Goal: Check status: Check status

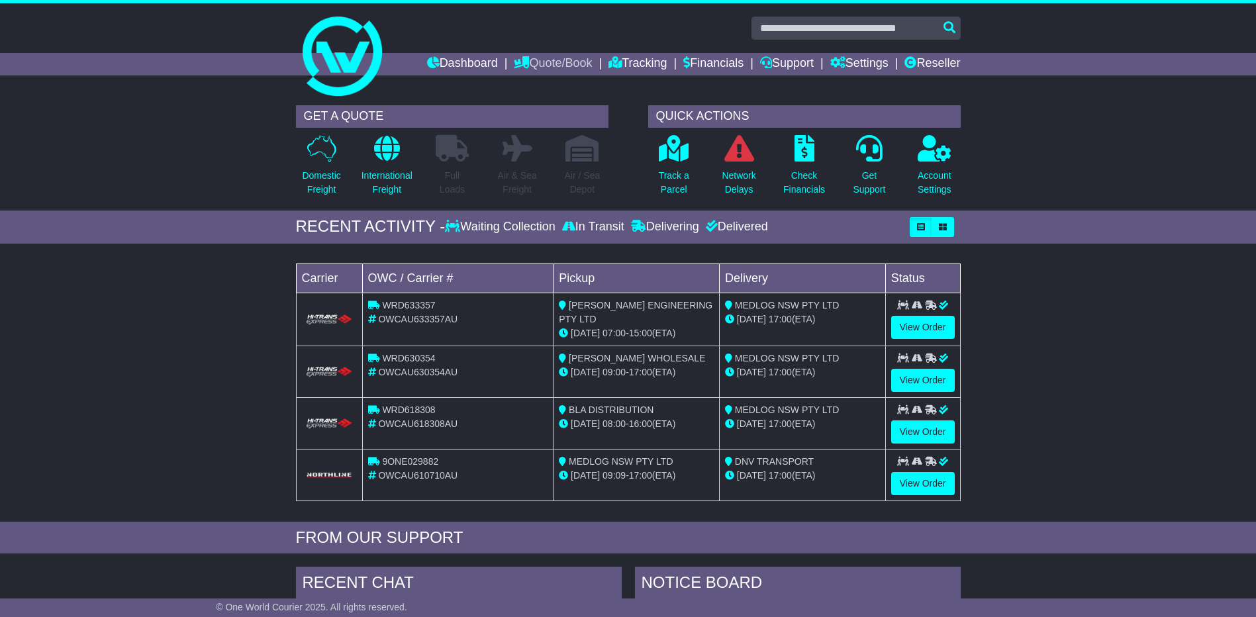
drag, startPoint x: 564, startPoint y: 63, endPoint x: 583, endPoint y: 89, distance: 32.7
click at [564, 63] on link "Quote/Book" at bounding box center [553, 64] width 78 height 23
click at [641, 64] on link "Tracking" at bounding box center [637, 64] width 58 height 23
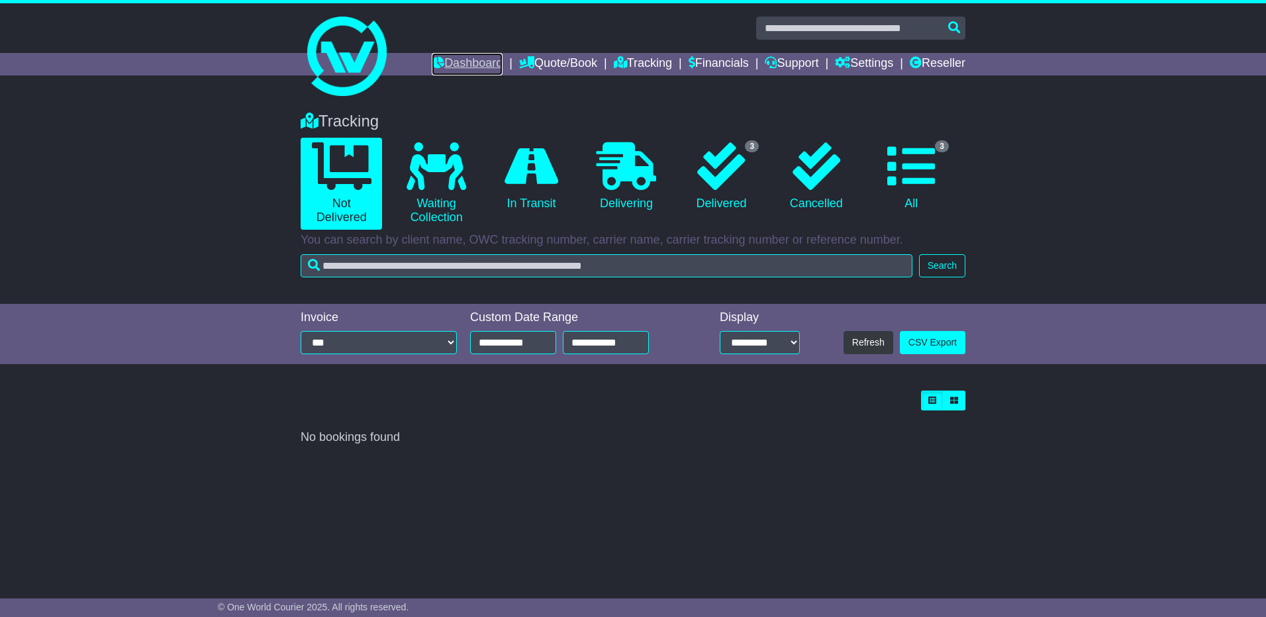
click at [470, 62] on link "Dashboard" at bounding box center [467, 64] width 71 height 23
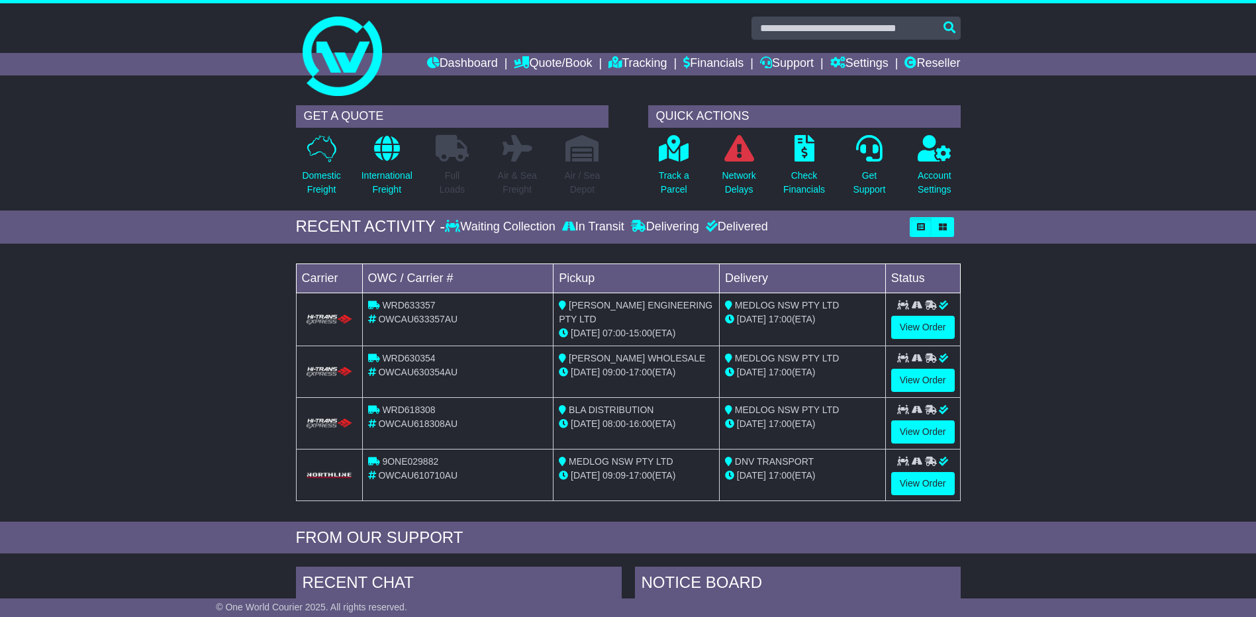
scroll to position [199, 0]
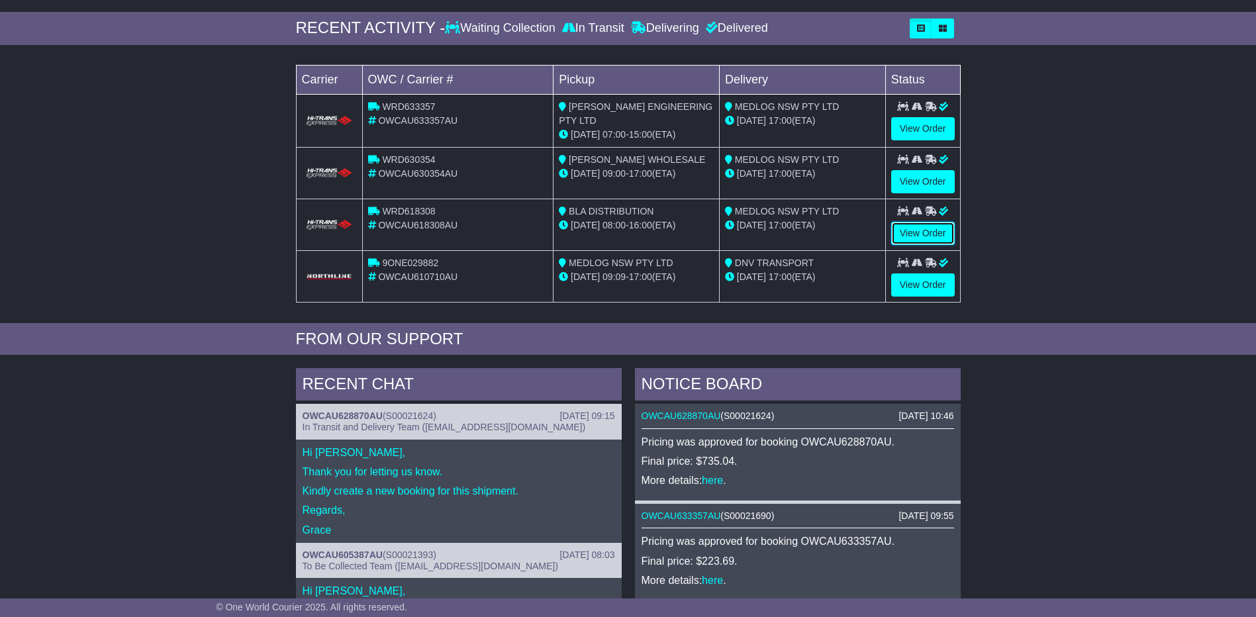
drag, startPoint x: 922, startPoint y: 230, endPoint x: 1017, endPoint y: 238, distance: 95.6
click at [922, 230] on link "View Order" at bounding box center [923, 233] width 64 height 23
